Goal: Information Seeking & Learning: Learn about a topic

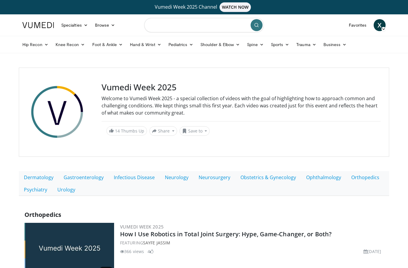
click at [202, 30] on input "Search topics, interventions" at bounding box center [204, 25] width 120 height 14
type input "**********"
click at [256, 25] on icon "submit" at bounding box center [256, 25] width 5 height 5
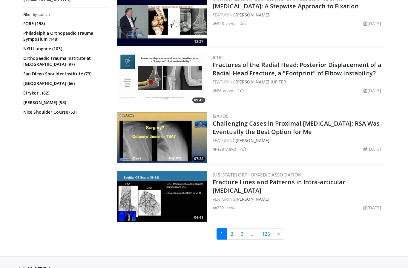
scroll to position [1445, 0]
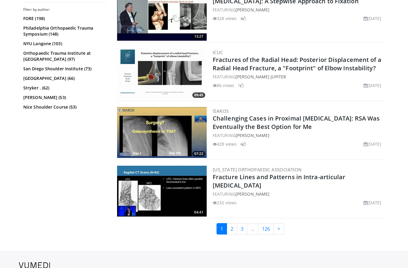
click at [233, 225] on link "2" at bounding box center [232, 228] width 10 height 11
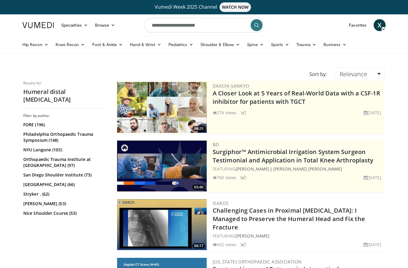
click at [385, 132] on div "06:25 Daiichi-Sankyo A Closer Look at 5 Years of Real-World Data with a CSF-1R …" at bounding box center [250, 108] width 269 height 54
click at [228, 26] on input "**********" at bounding box center [204, 25] width 120 height 14
type input "**********"
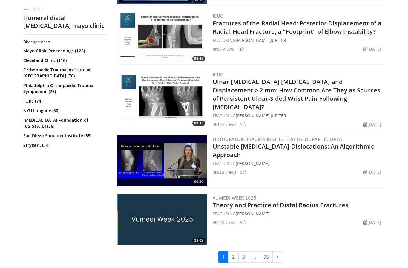
scroll to position [1458, 0]
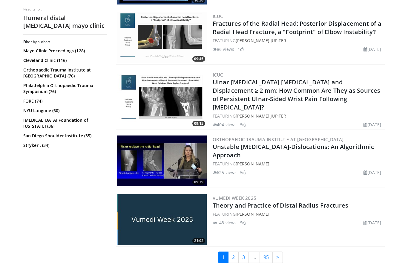
click at [234, 253] on link "2" at bounding box center [233, 256] width 10 height 11
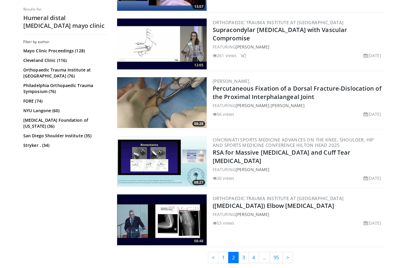
scroll to position [1415, 0]
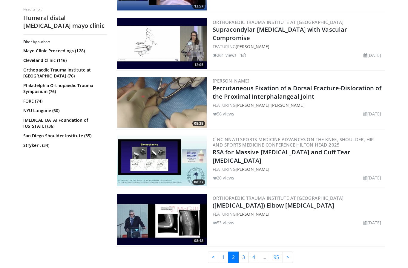
click at [242, 258] on link "3" at bounding box center [243, 256] width 10 height 11
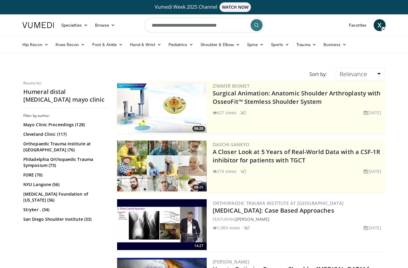
click at [225, 45] on link "Shoulder & Elbow" at bounding box center [220, 45] width 47 height 12
click at [189, 54] on link "Elbow" at bounding box center [207, 59] width 71 height 10
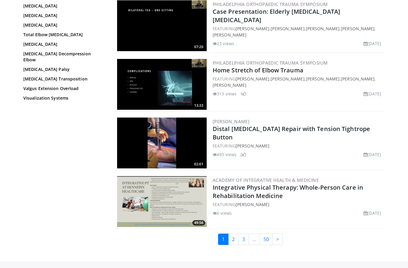
scroll to position [1317, 0]
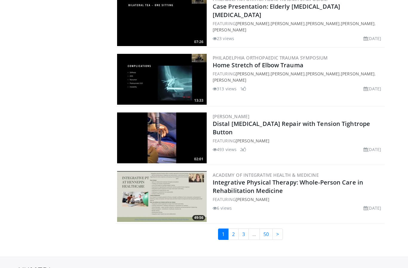
click at [234, 236] on link "2" at bounding box center [233, 233] width 10 height 11
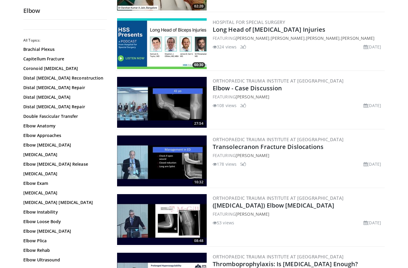
scroll to position [184, 0]
